Goal: Information Seeking & Learning: Compare options

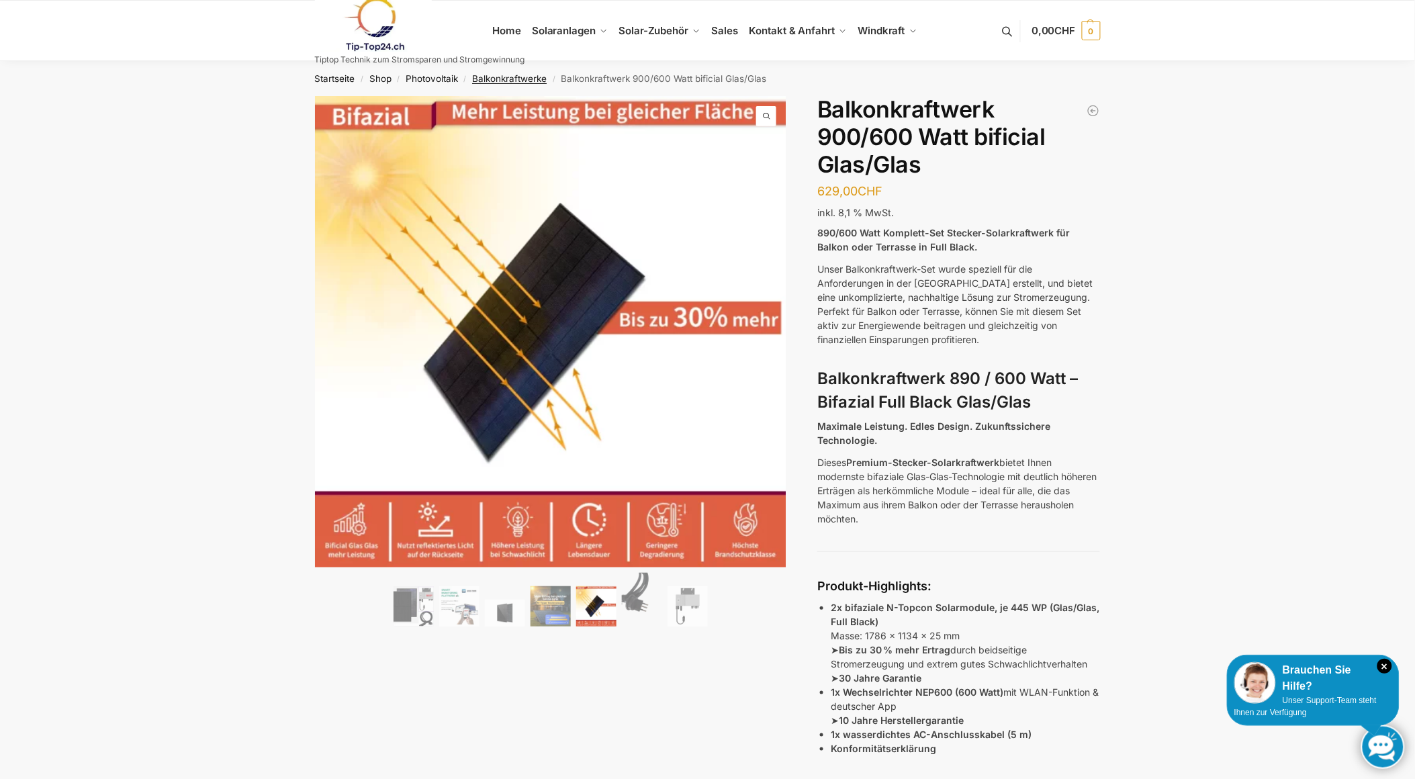
click at [511, 76] on link "Balkonkraftwerke" at bounding box center [509, 78] width 75 height 11
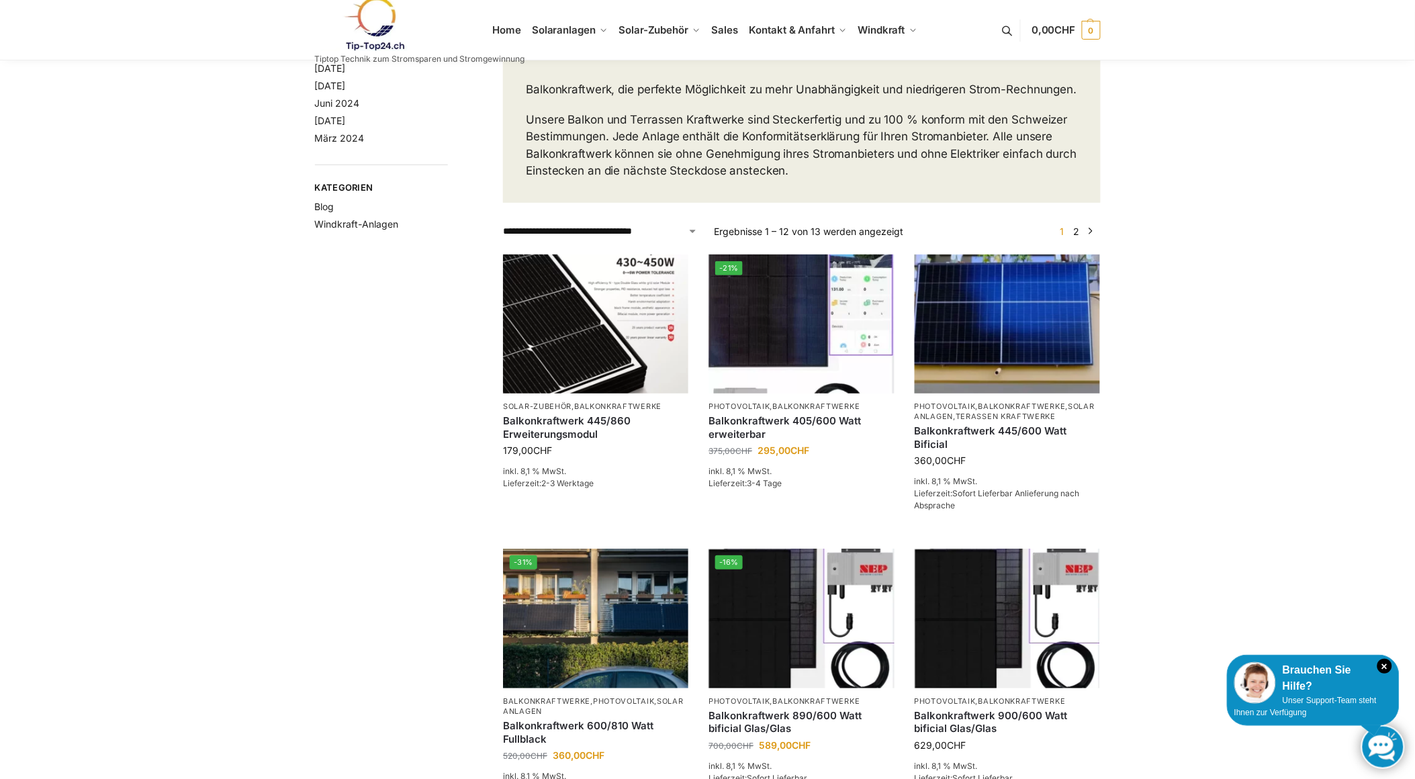
scroll to position [124, 0]
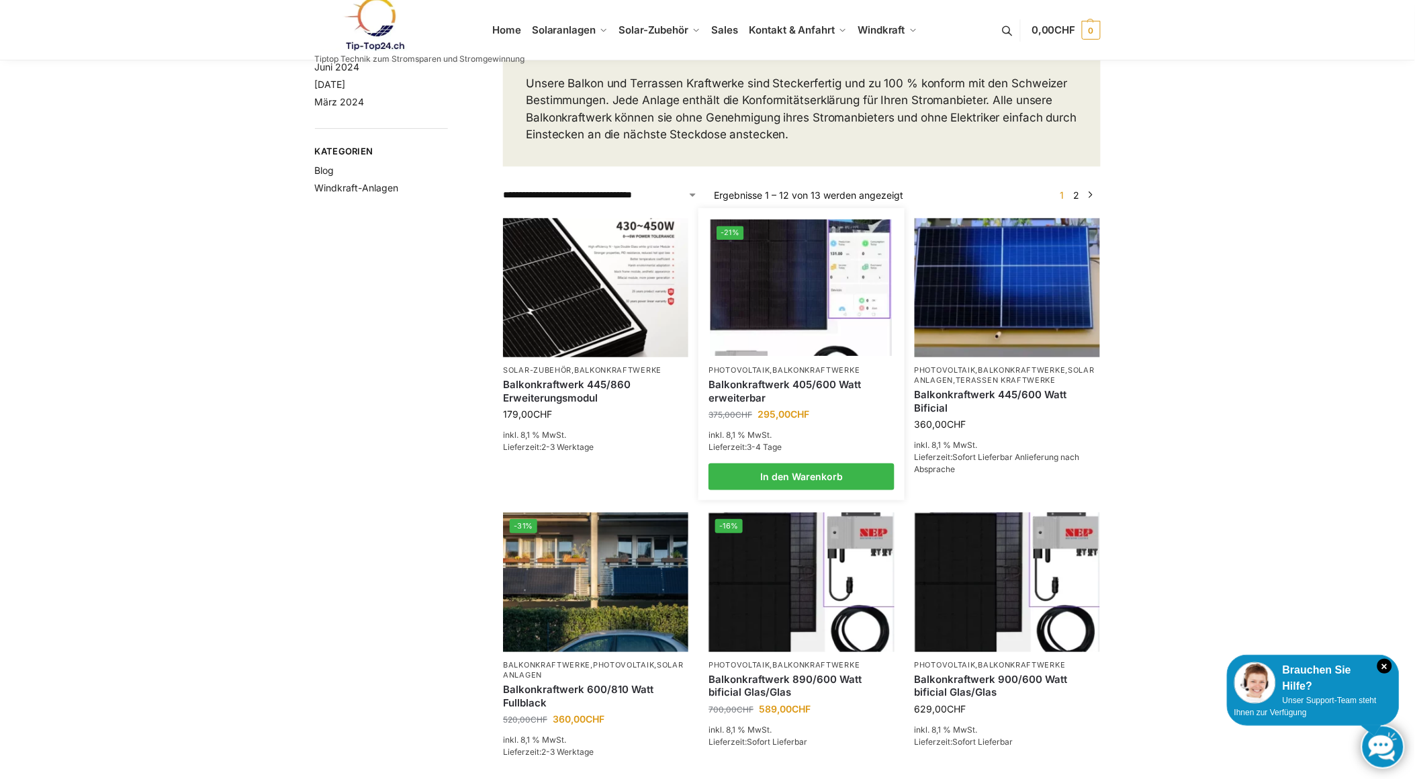
click at [795, 317] on img at bounding box center [801, 287] width 182 height 136
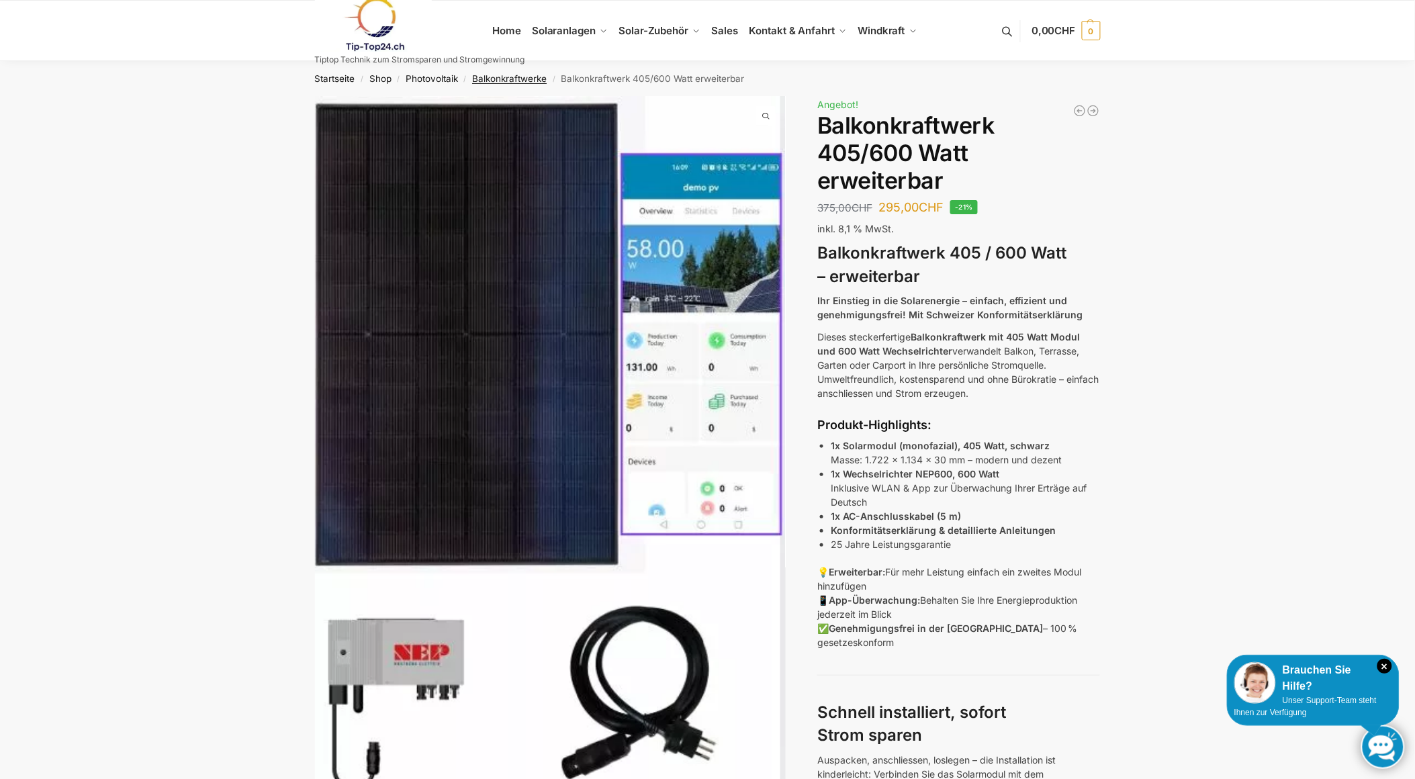
click at [507, 78] on link "Balkonkraftwerke" at bounding box center [509, 78] width 75 height 11
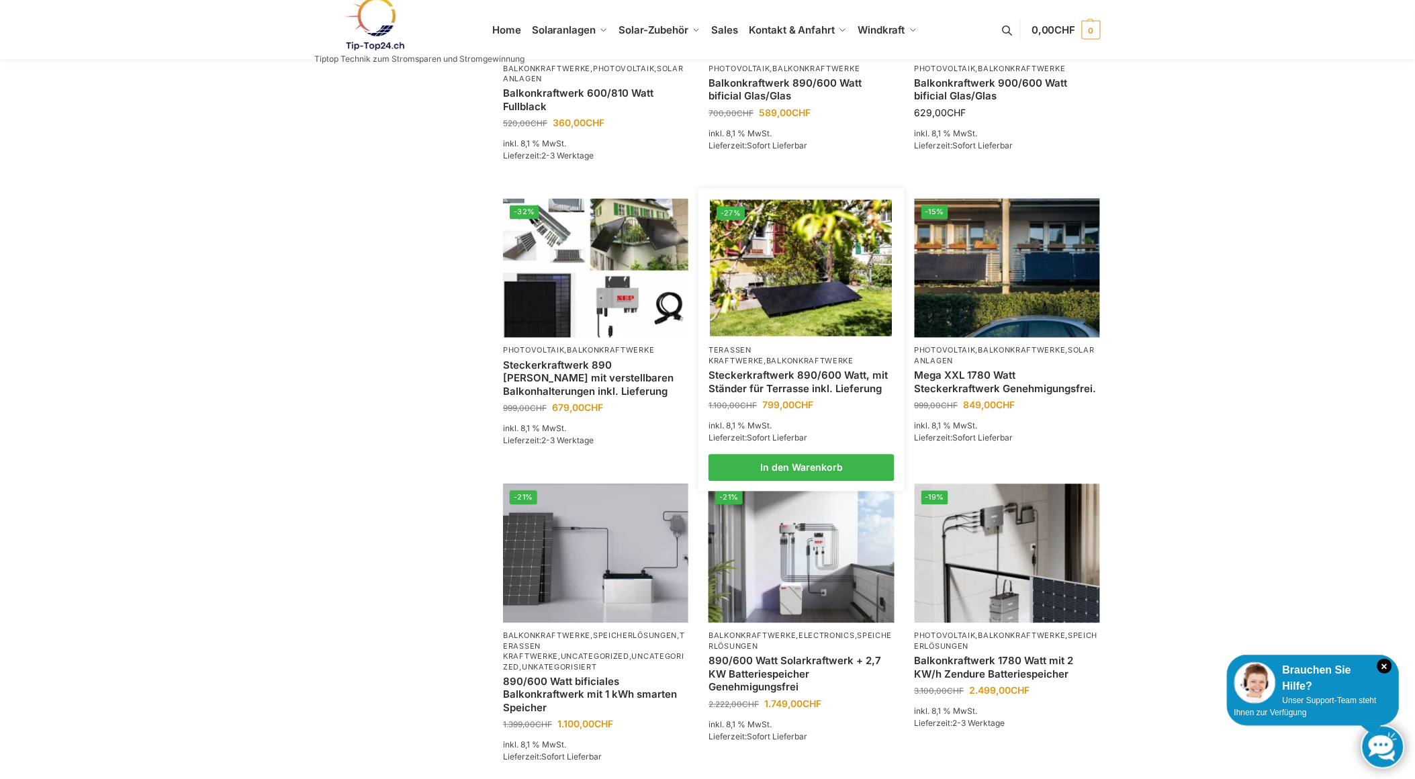
scroll to position [746, 0]
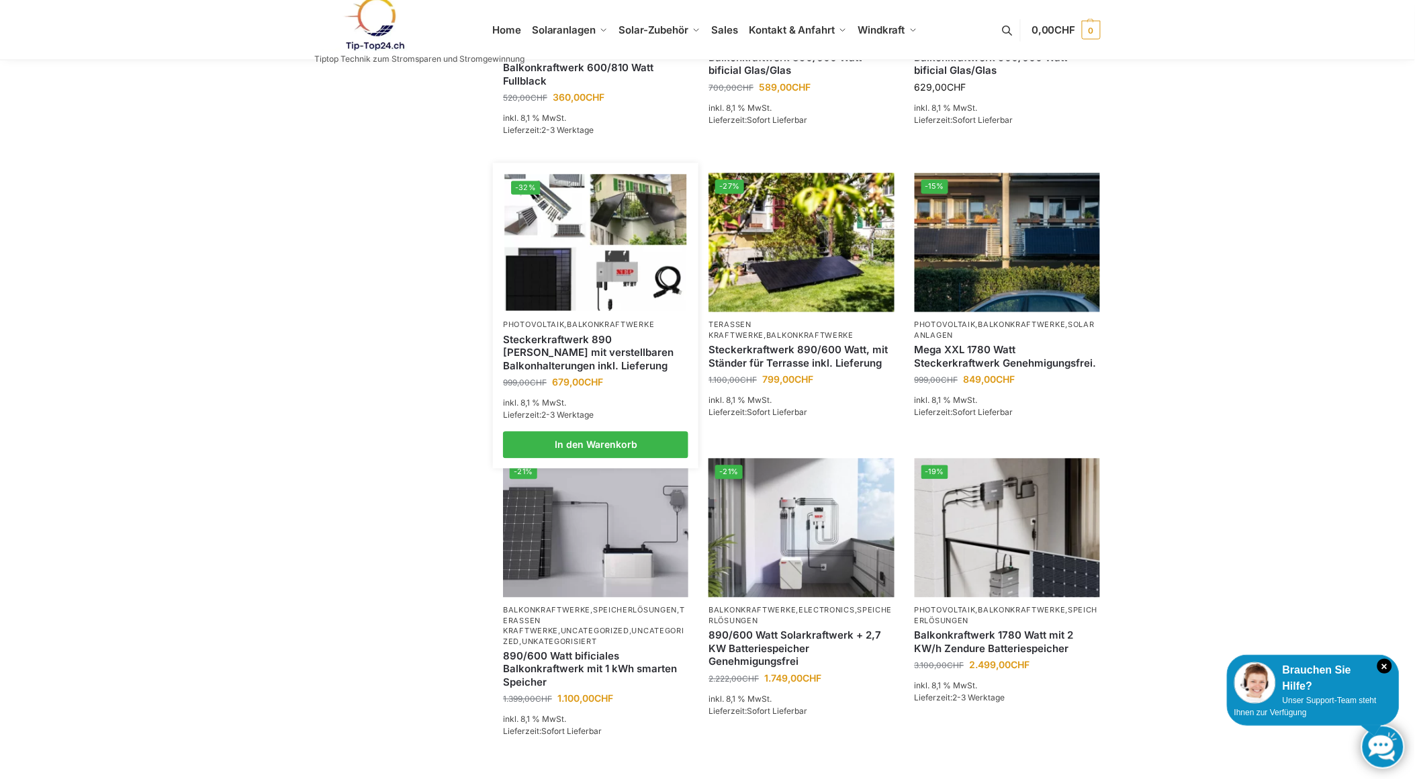
click at [614, 238] on img at bounding box center [596, 243] width 182 height 136
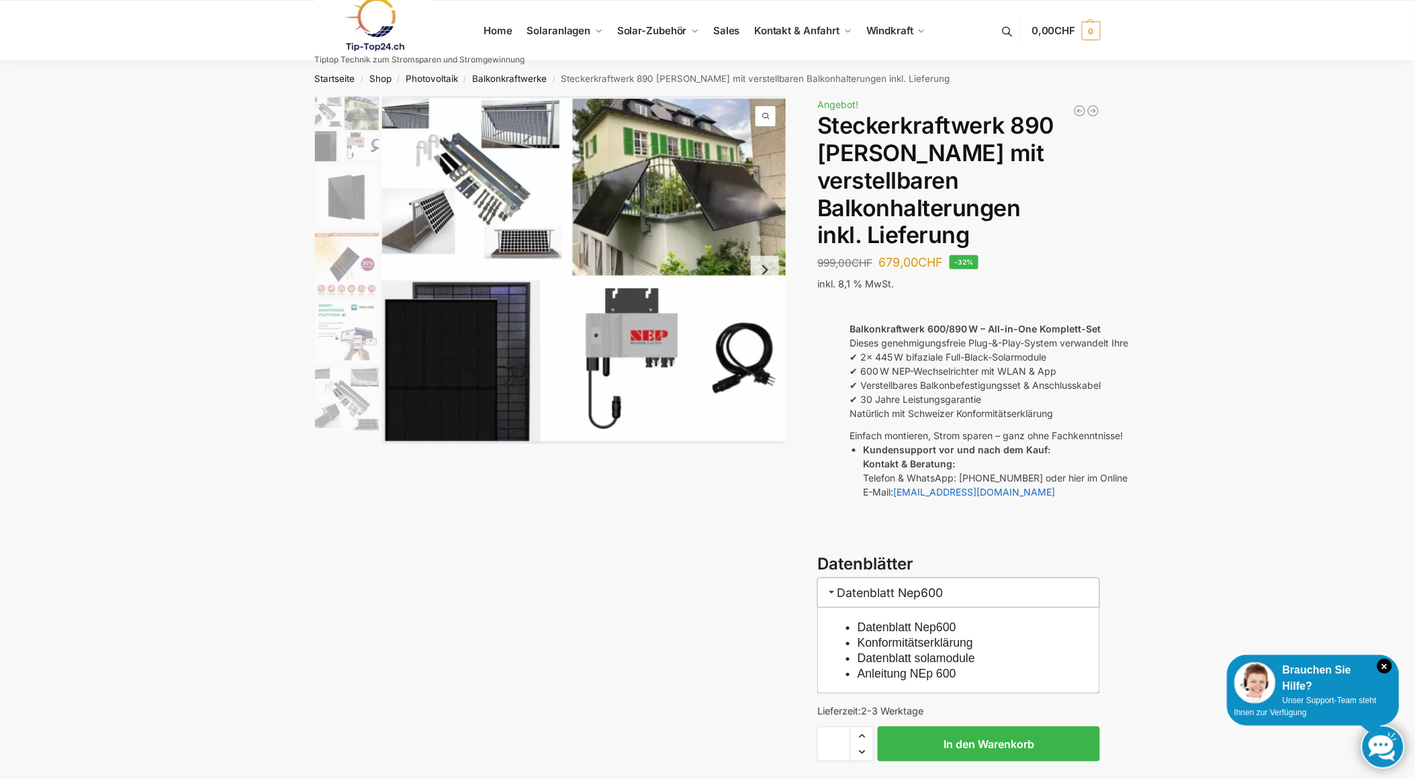
drag, startPoint x: 0, startPoint y: 0, endPoint x: 198, endPoint y: 505, distance: 542.5
click at [501, 73] on link "Balkonkraftwerke" at bounding box center [509, 78] width 75 height 11
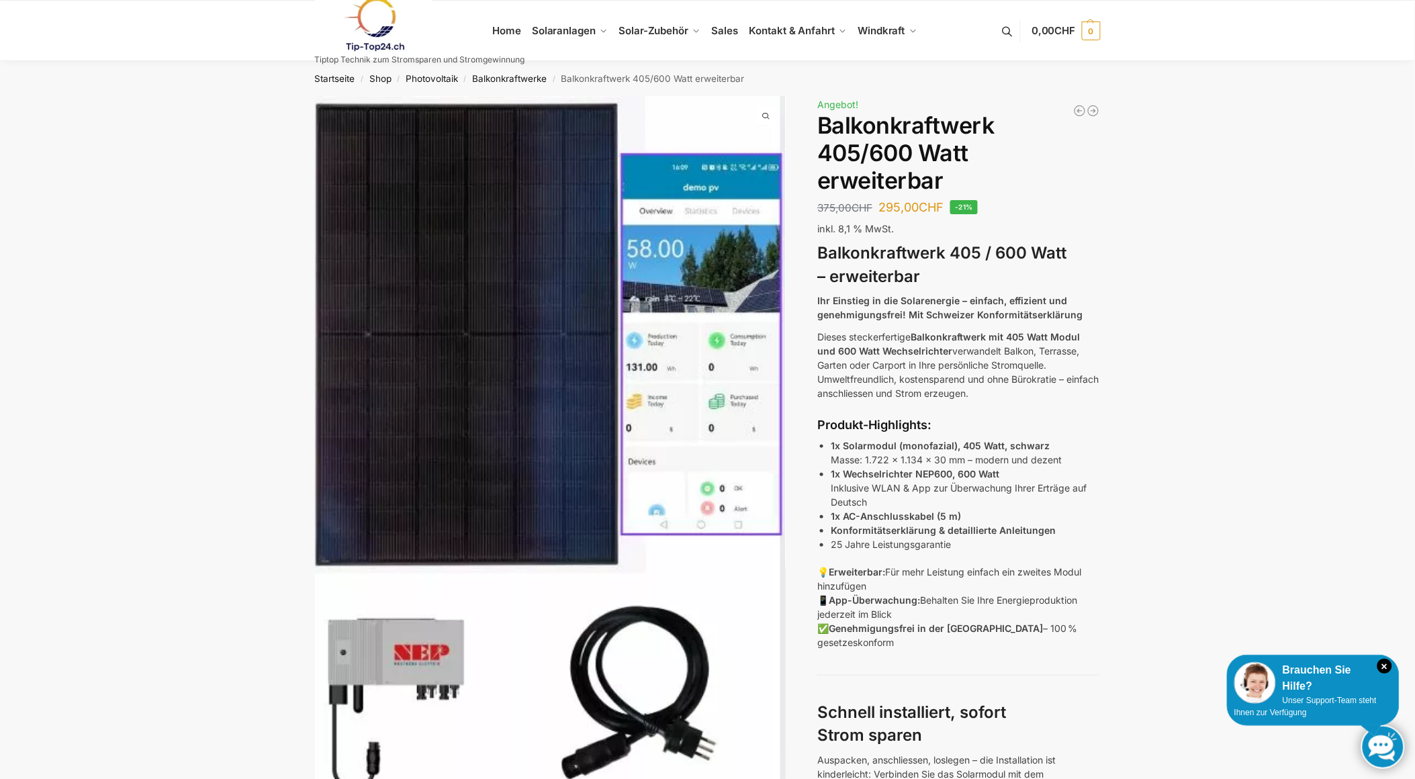
click at [512, 84] on nav "Startseite / Shop / Photovoltaik / Balkonkraftwerke / Balkonkraftwerk 405/600 W…" at bounding box center [707, 78] width 833 height 35
click at [512, 75] on link "Balkonkraftwerke" at bounding box center [509, 78] width 75 height 11
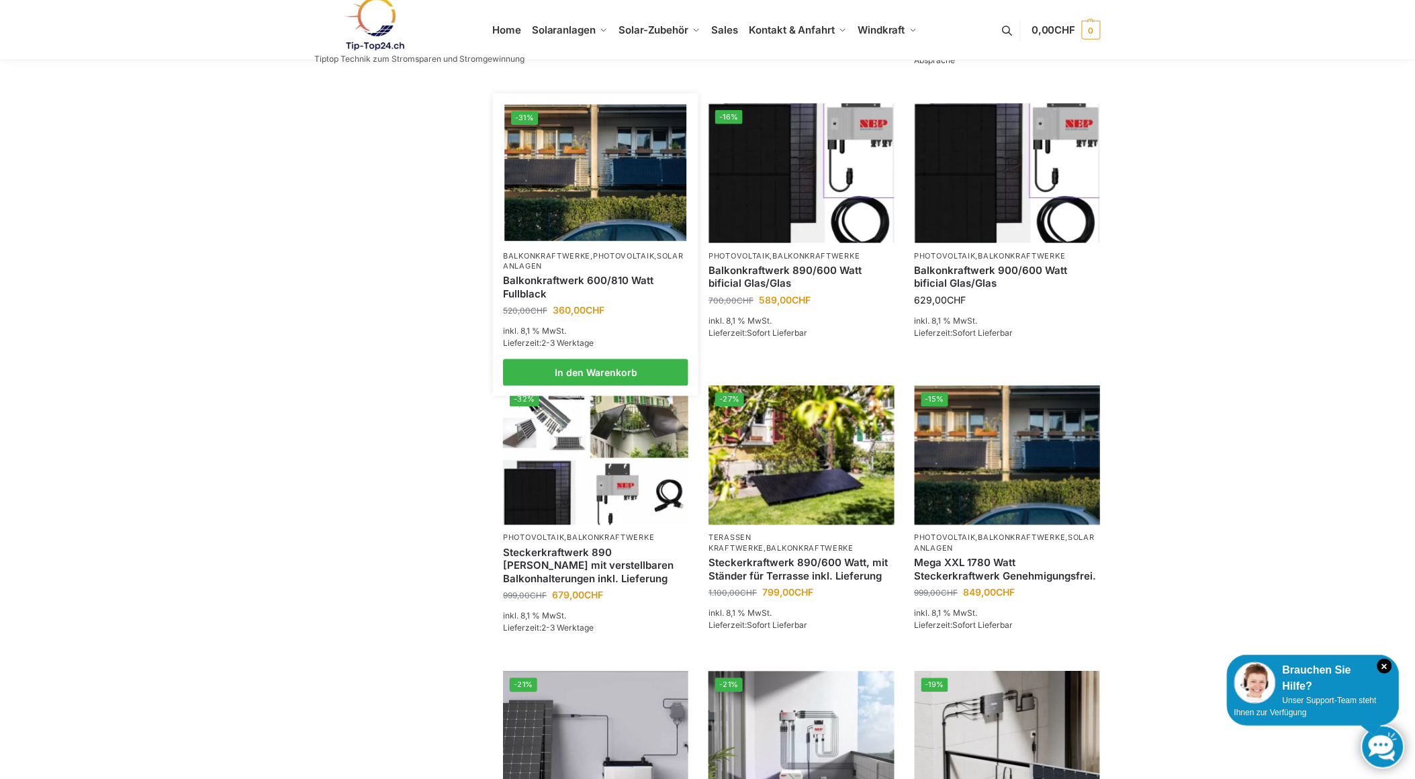
scroll to position [498, 0]
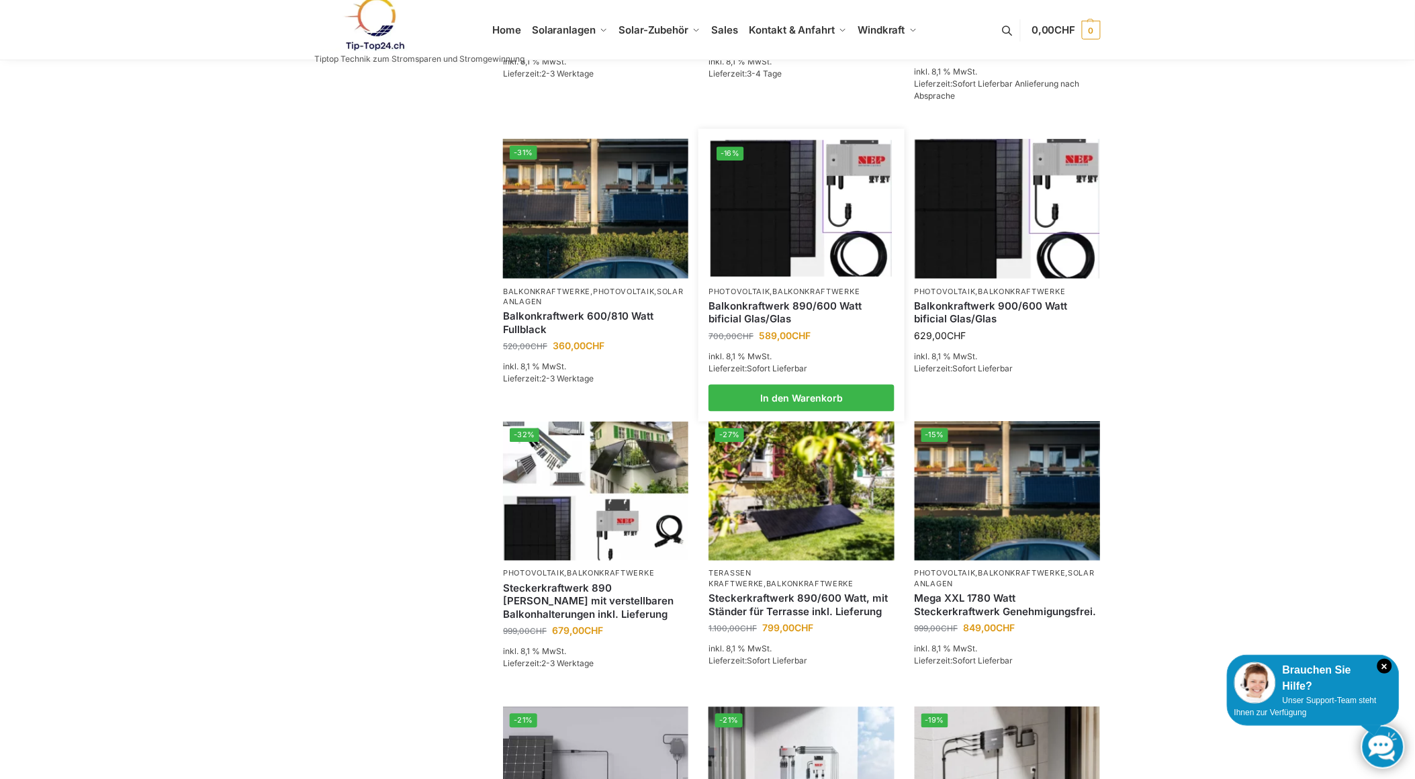
click at [760, 231] on img at bounding box center [801, 208] width 182 height 136
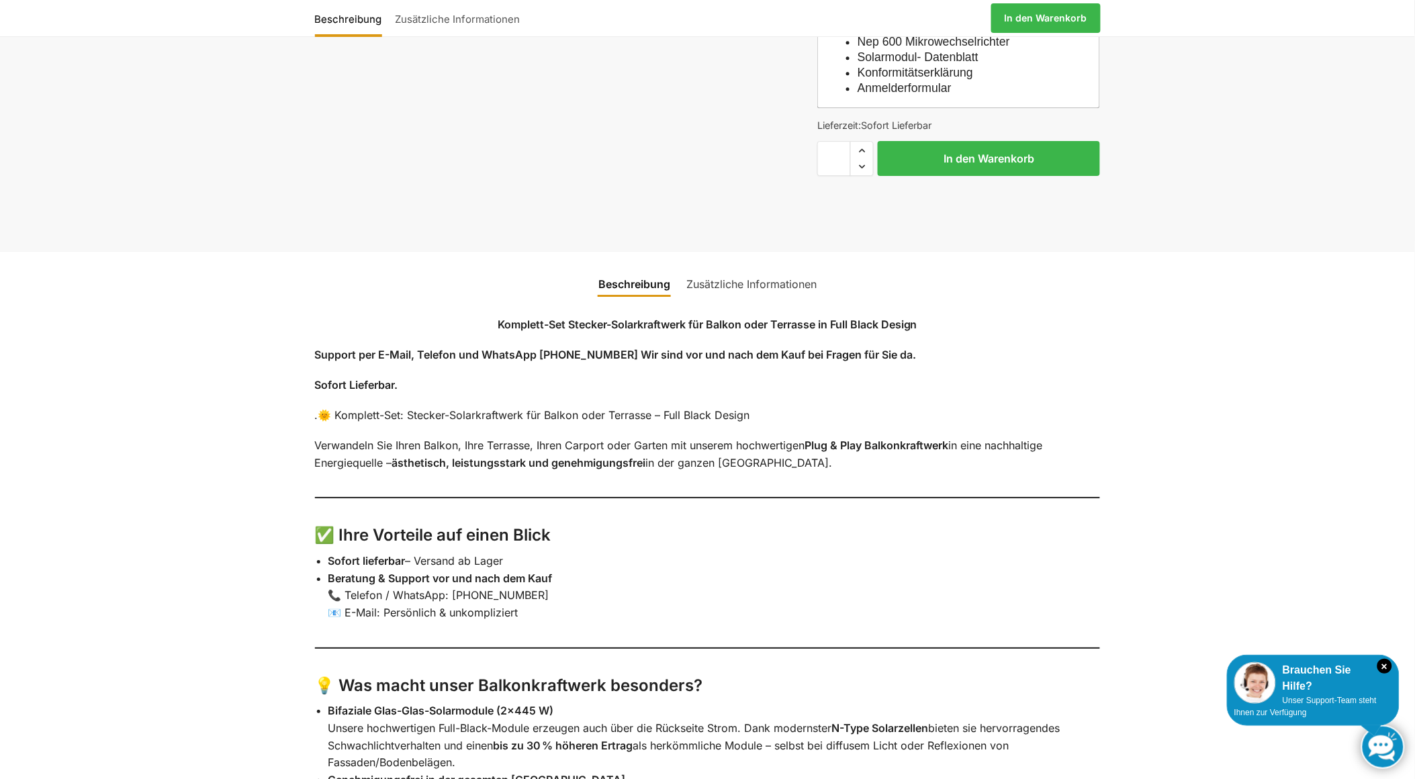
scroll to position [1616, 0]
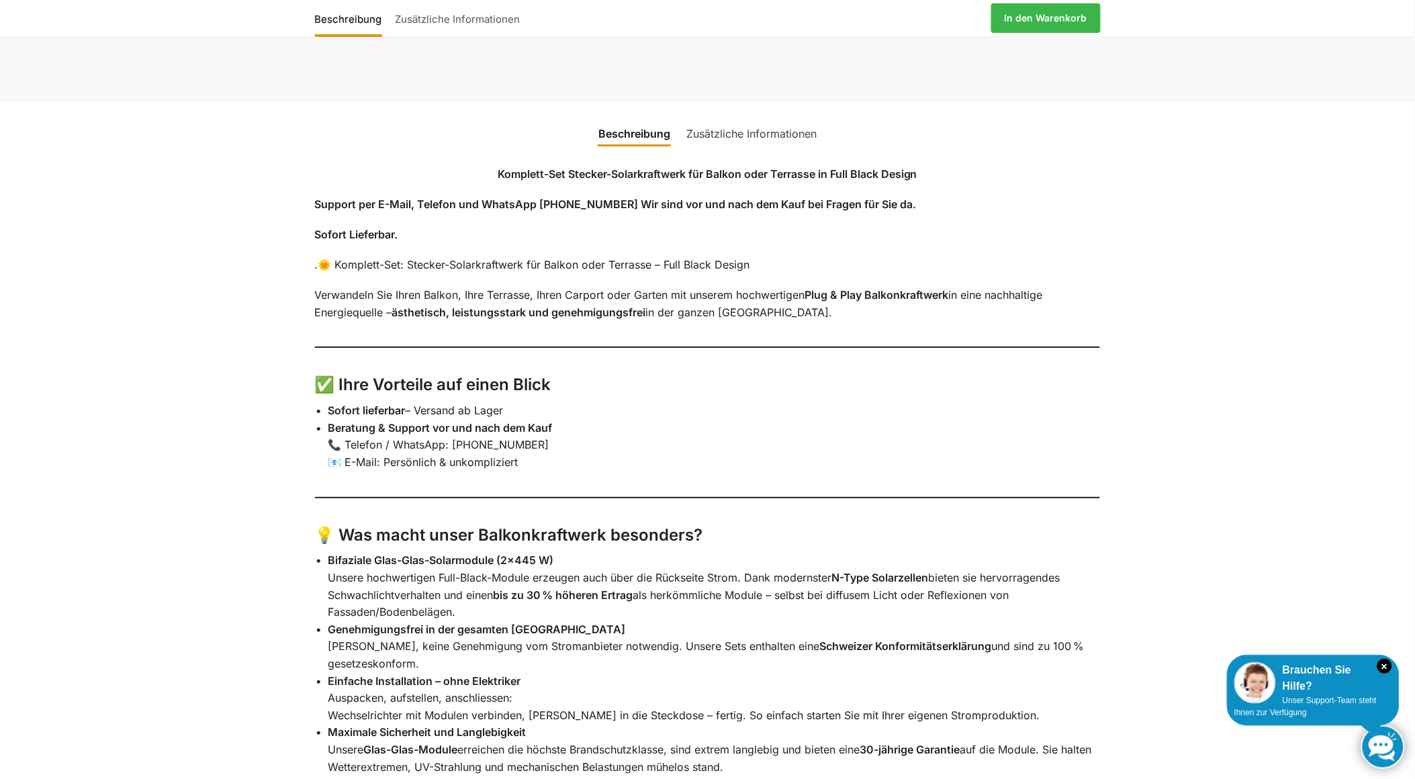
click at [741, 138] on link "Zusätzliche Informationen" at bounding box center [751, 134] width 146 height 32
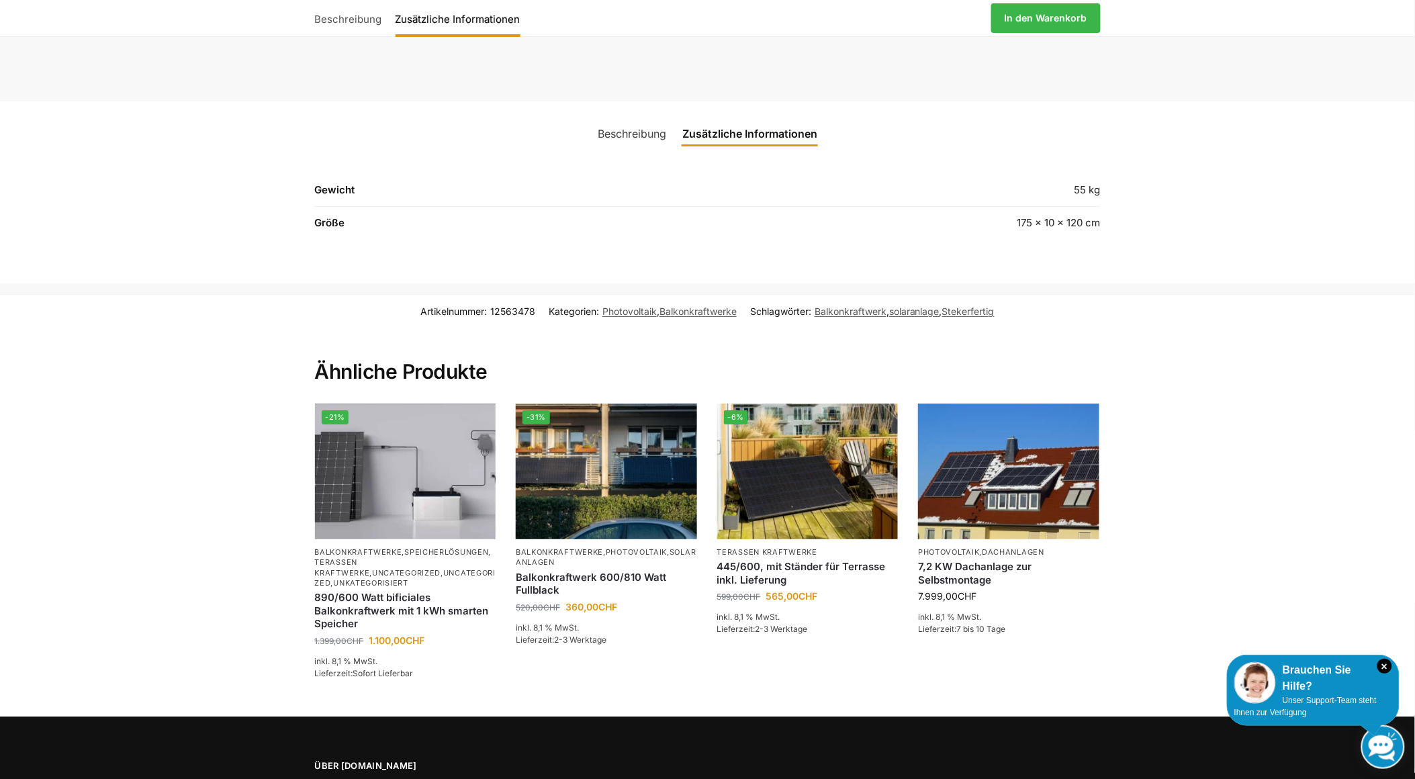
click at [629, 165] on div "Zusätzliche Informationen Gewicht 55 kg Größe 175 × 10 × 120 cm" at bounding box center [708, 202] width 842 height 105
click at [633, 150] on link "Beschreibung" at bounding box center [632, 134] width 85 height 32
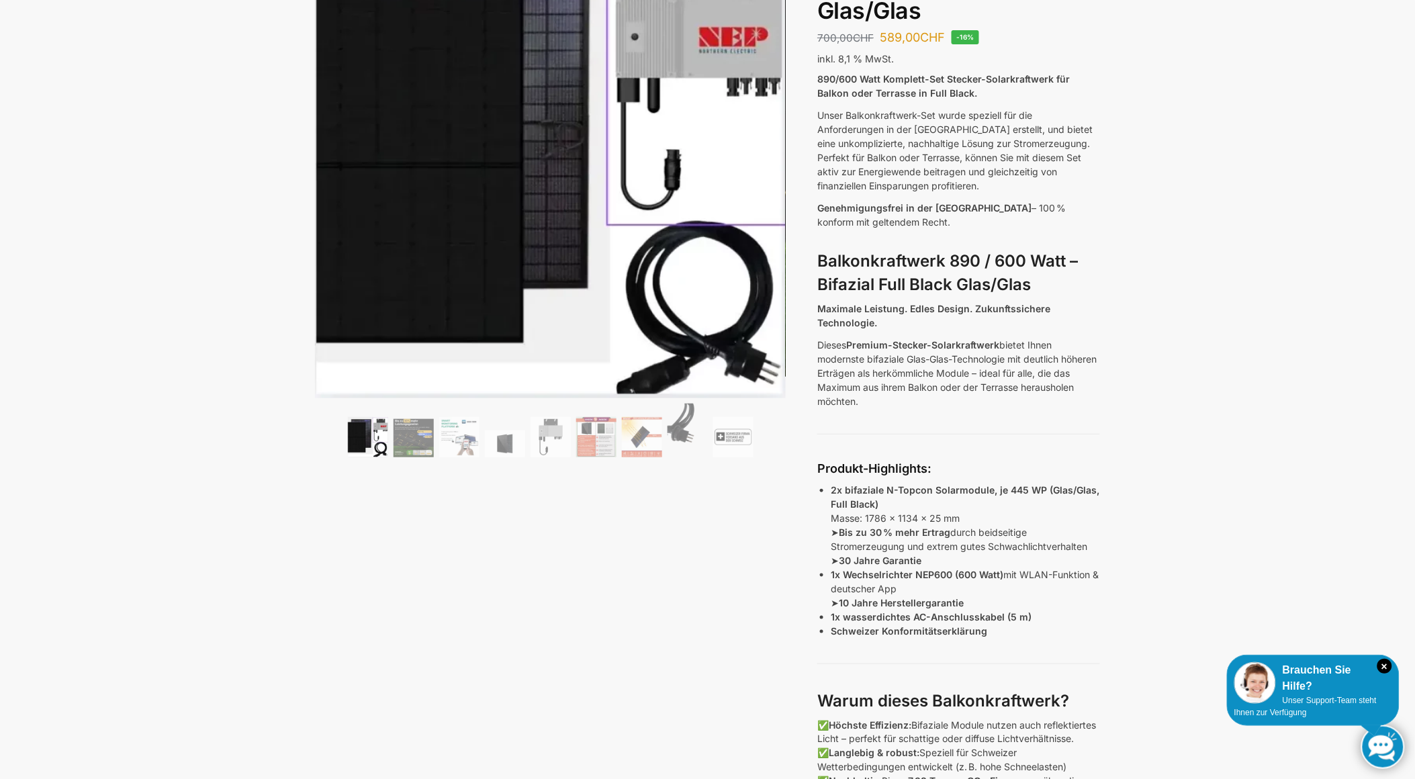
scroll to position [0, 0]
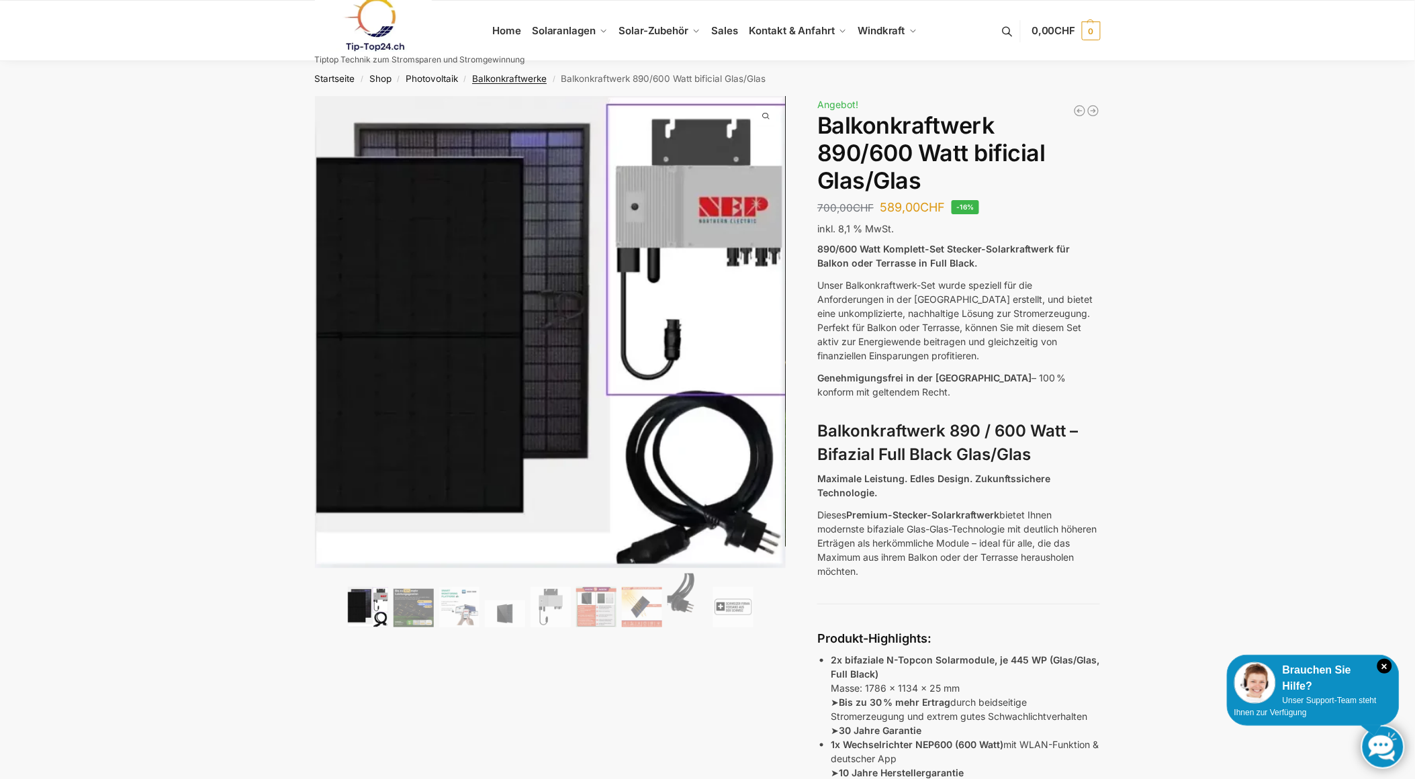
click at [524, 78] on link "Balkonkraftwerke" at bounding box center [509, 78] width 75 height 11
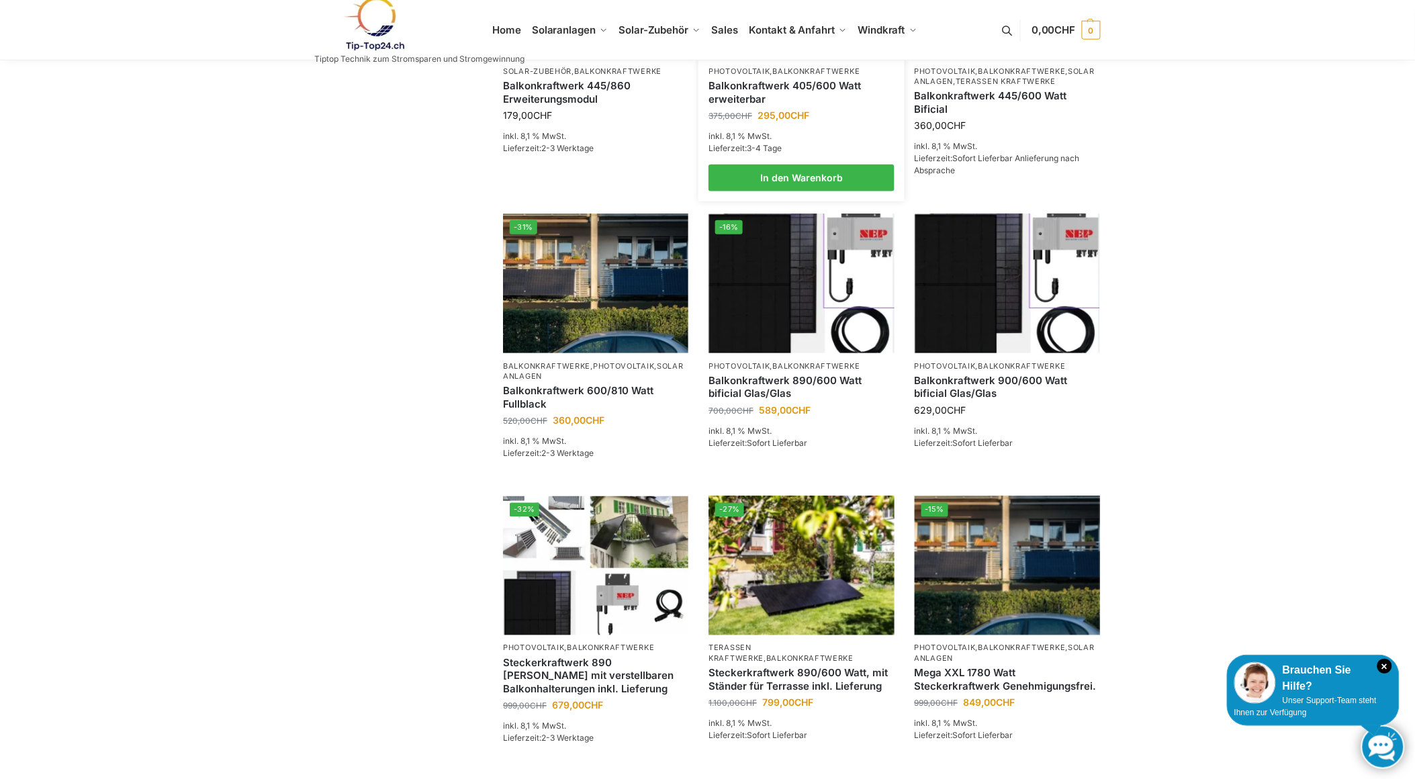
scroll to position [498, 0]
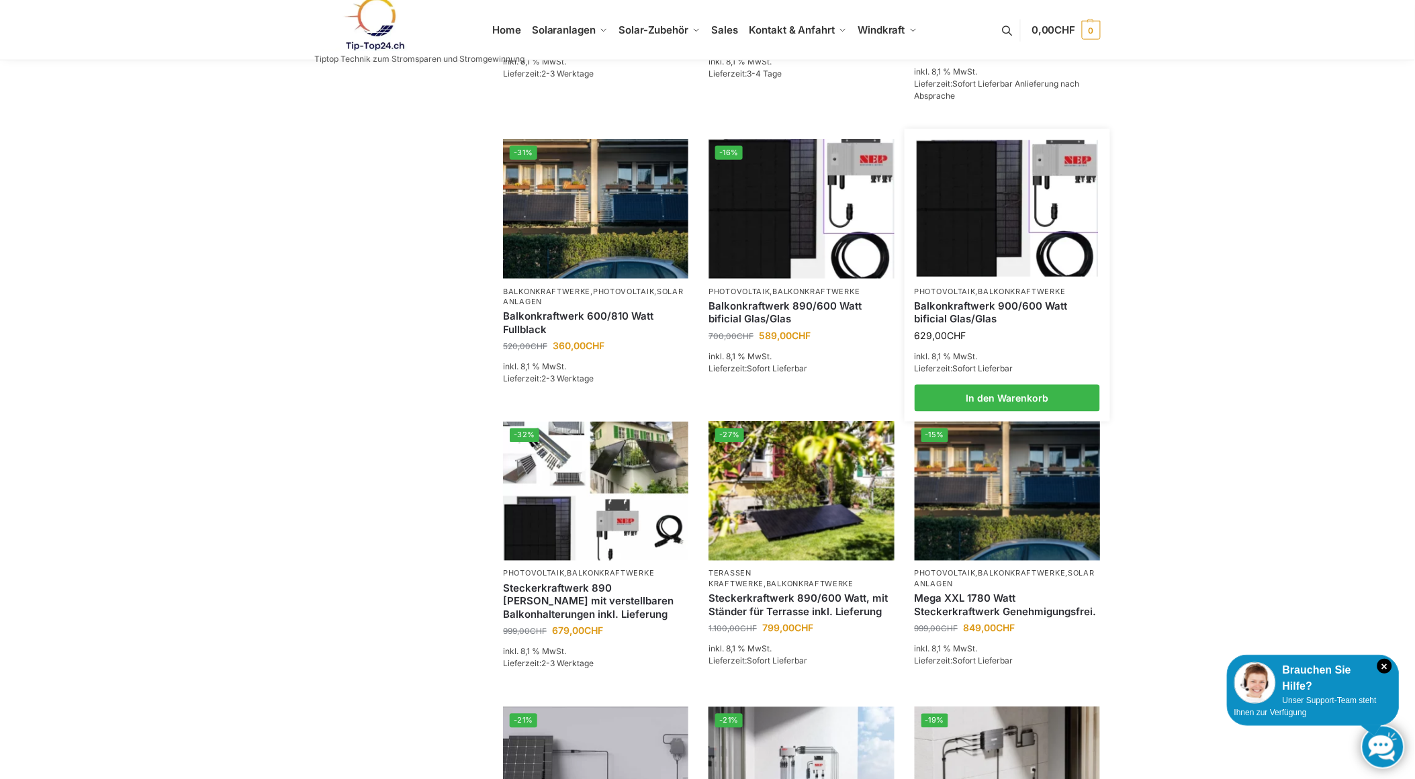
click at [1022, 258] on img at bounding box center [1007, 208] width 182 height 136
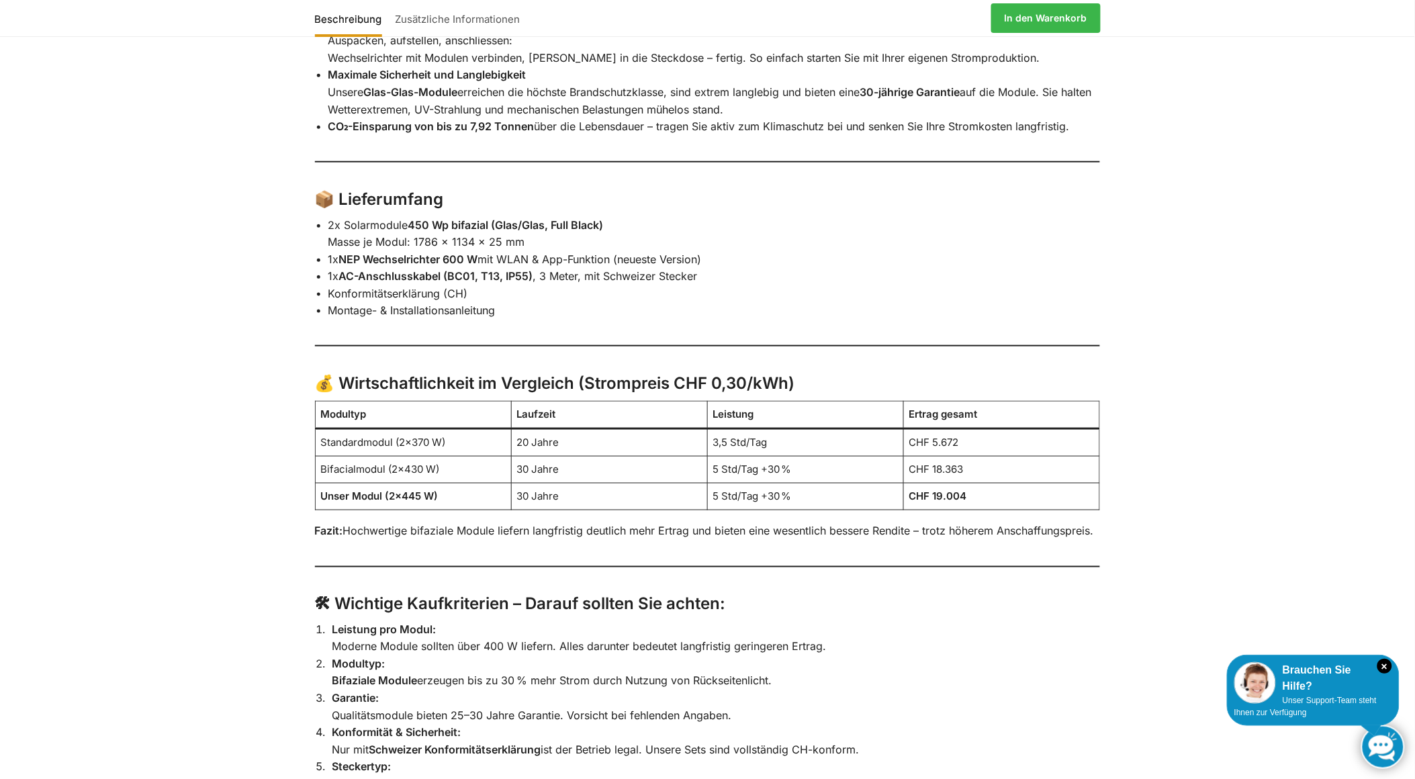
scroll to position [2238, 0]
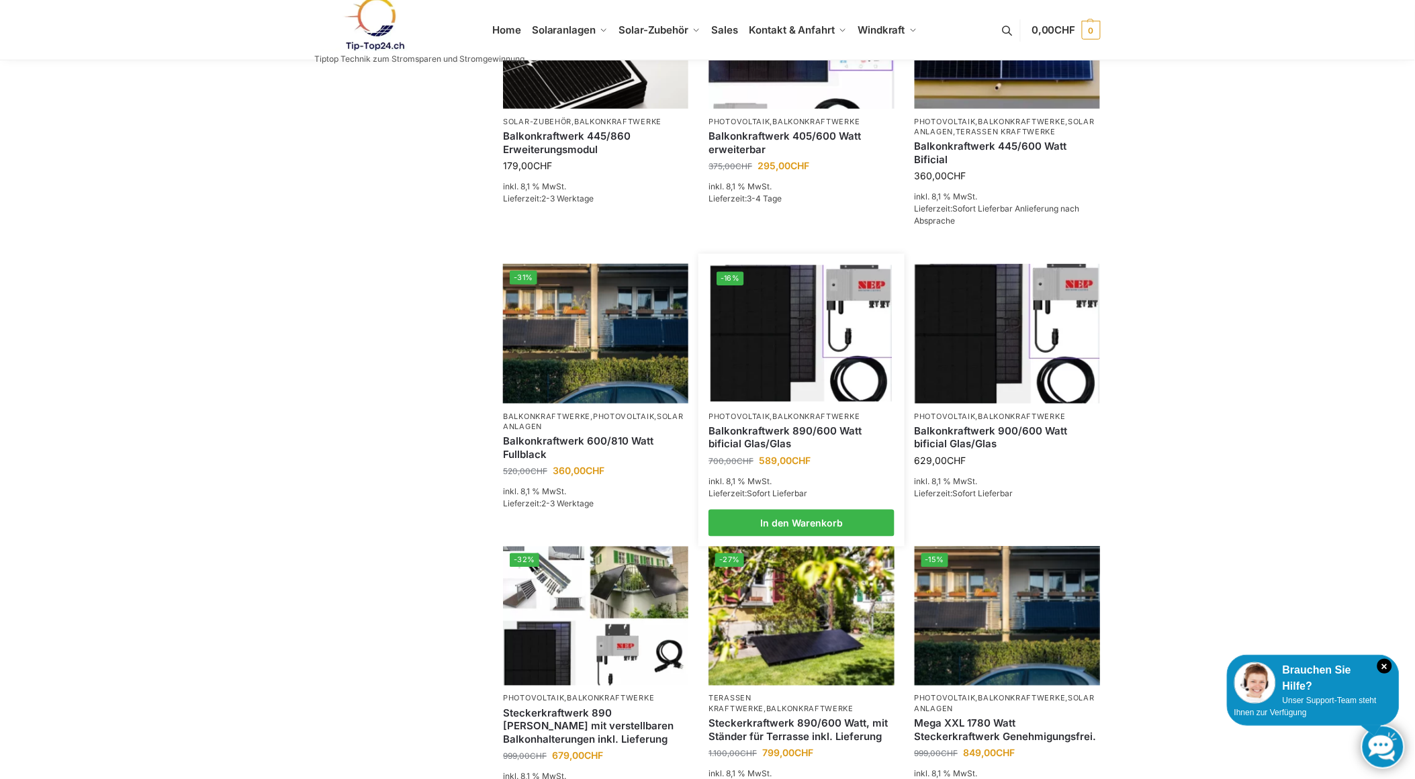
click at [760, 340] on img at bounding box center [801, 333] width 182 height 136
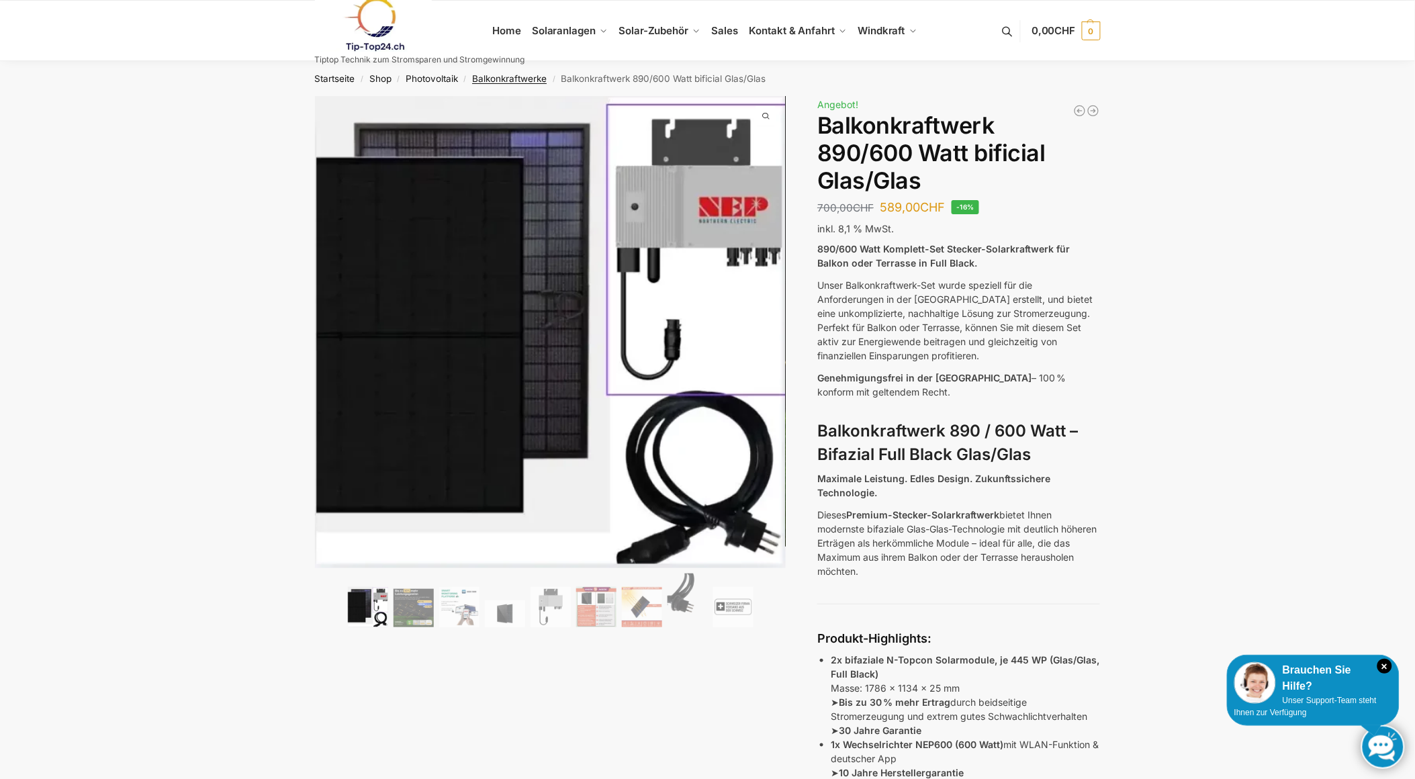
click at [498, 79] on link "Balkonkraftwerke" at bounding box center [509, 78] width 75 height 11
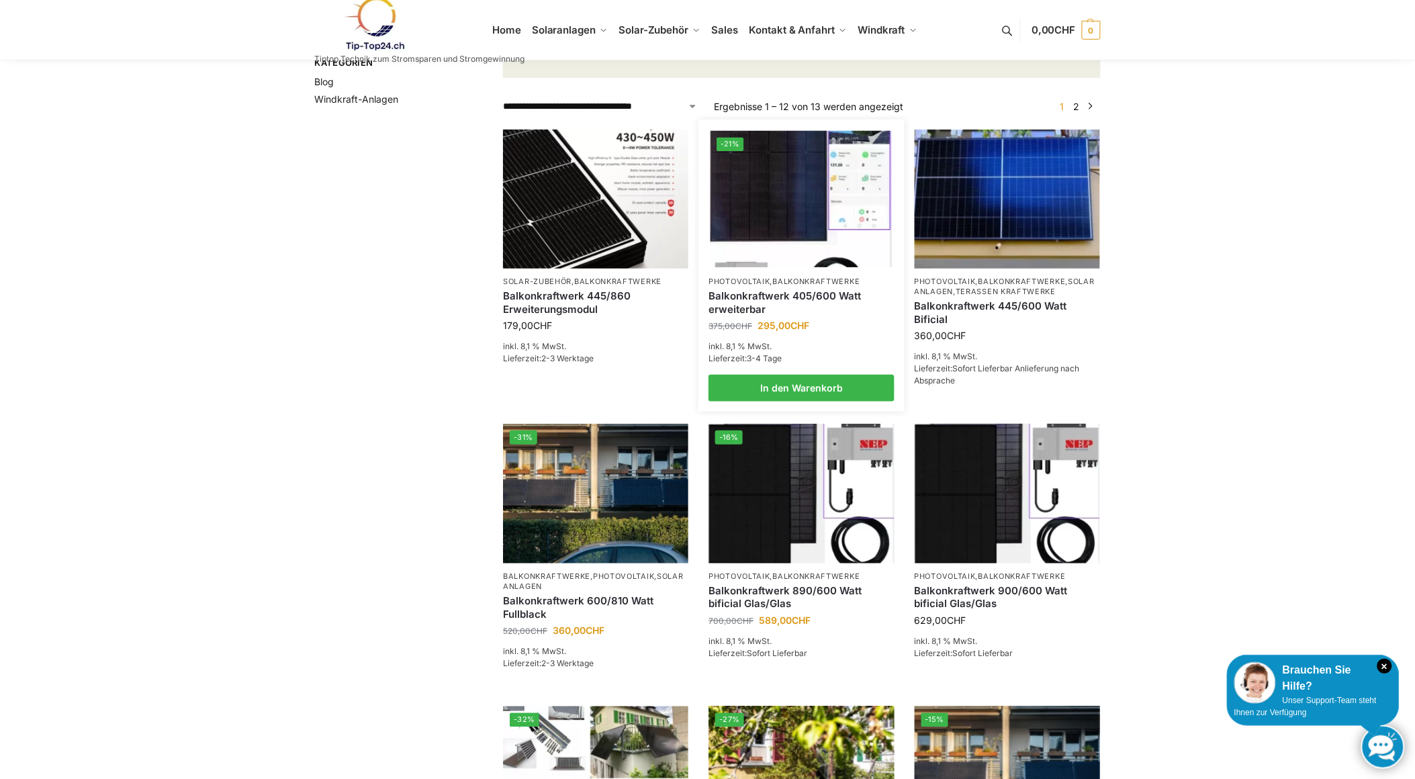
scroll to position [248, 0]
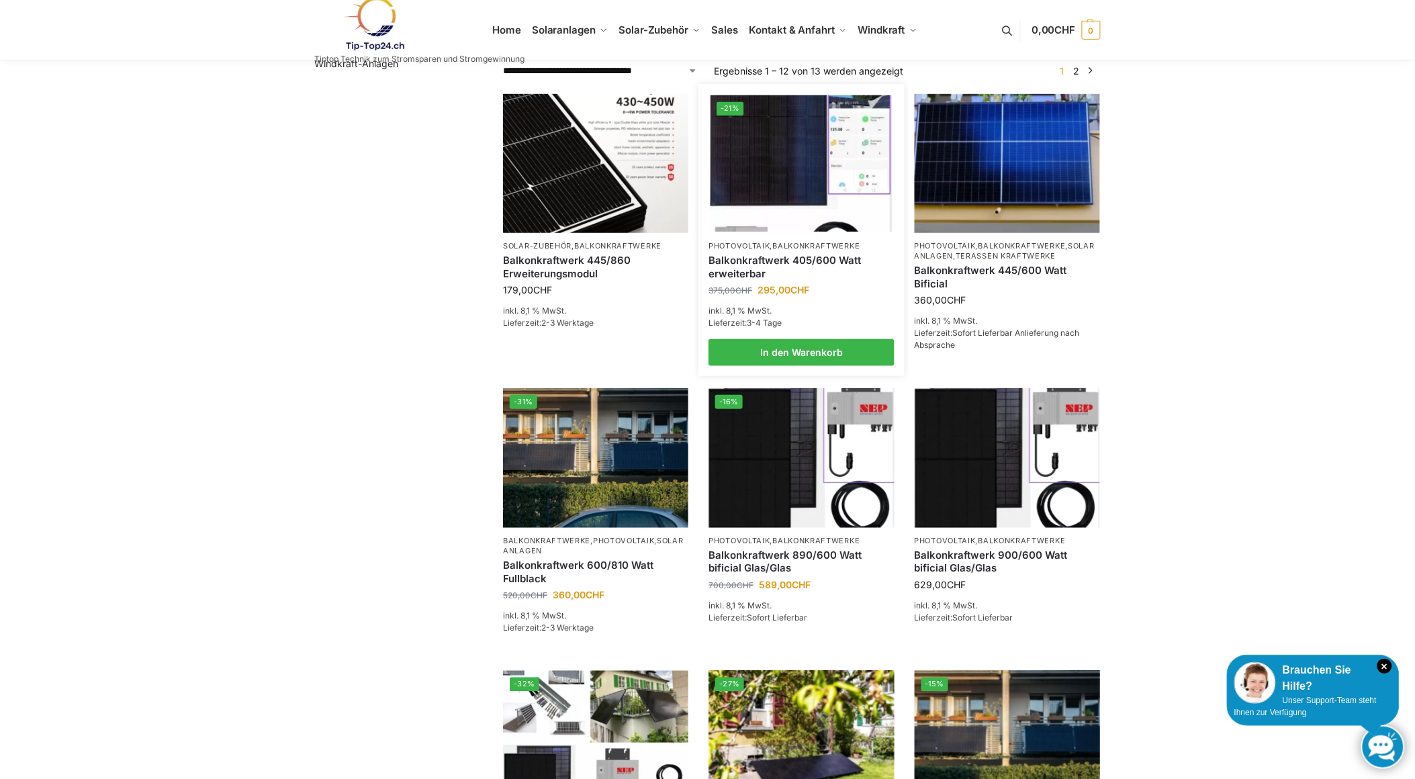
click at [756, 171] on img at bounding box center [801, 163] width 182 height 136
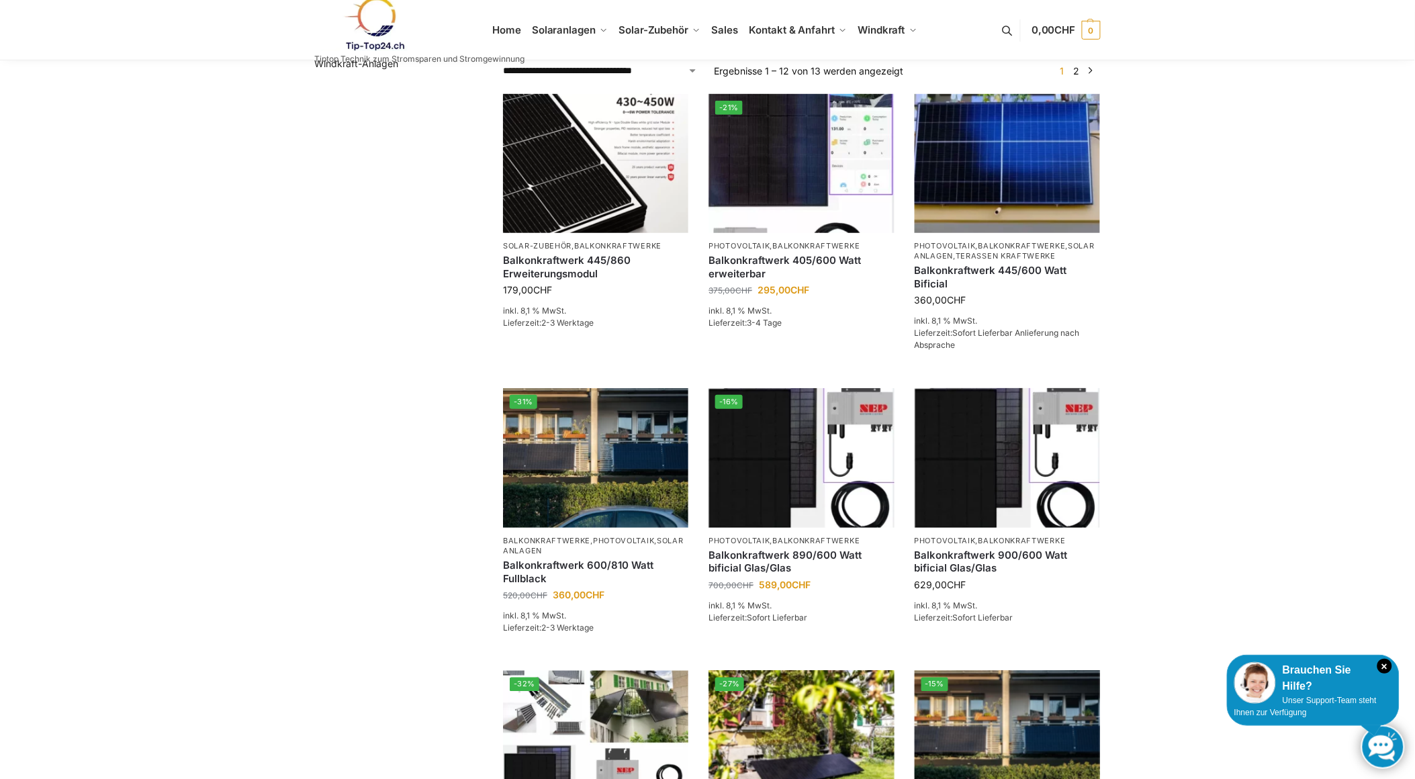
scroll to position [0, 0]
